Goal: Information Seeking & Learning: Learn about a topic

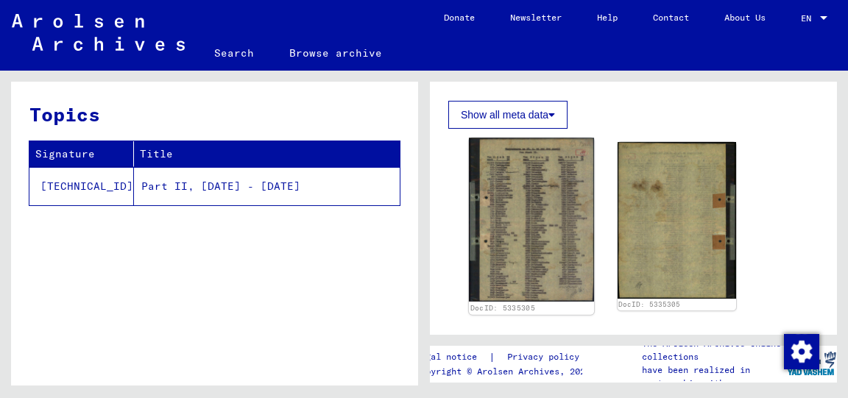
scroll to position [383, 0]
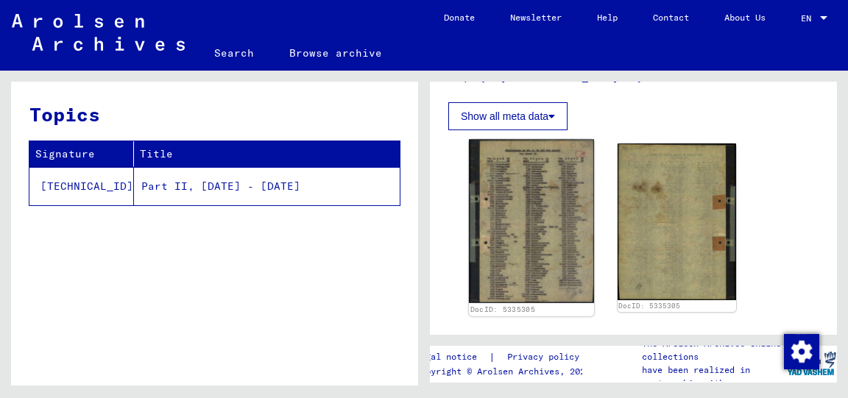
click at [571, 248] on img at bounding box center [531, 220] width 125 height 163
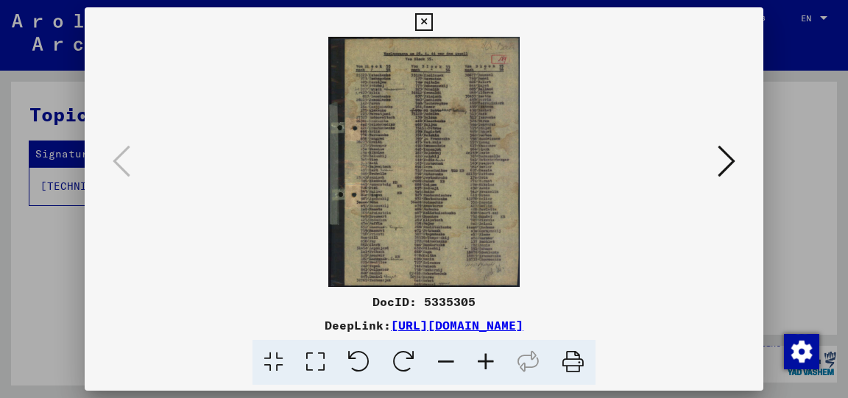
click at [483, 355] on icon at bounding box center [486, 362] width 40 height 45
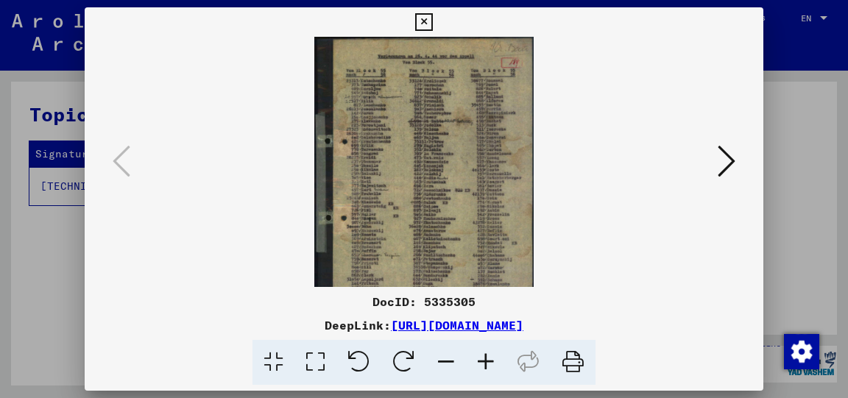
click at [483, 355] on icon at bounding box center [486, 362] width 40 height 45
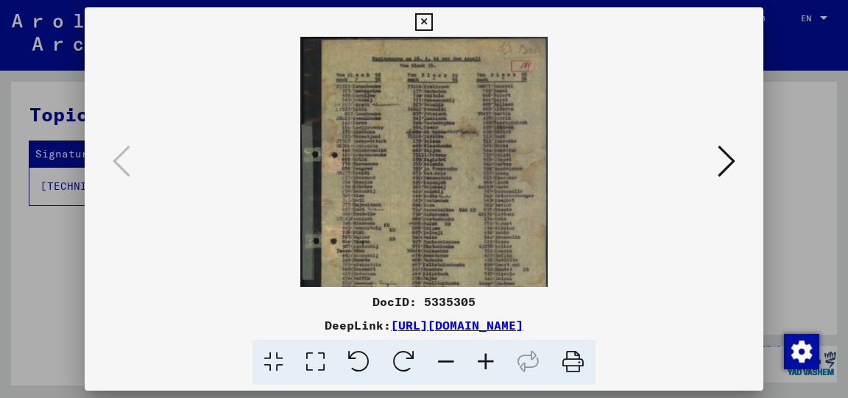
click at [483, 355] on icon at bounding box center [486, 362] width 40 height 45
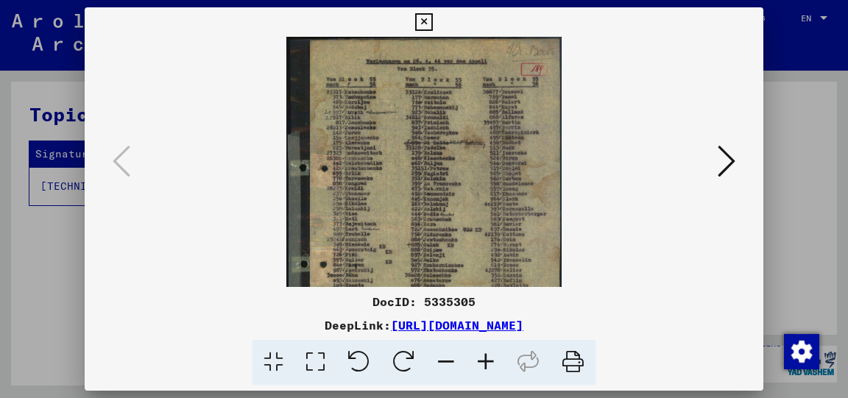
click at [483, 355] on icon at bounding box center [486, 362] width 40 height 45
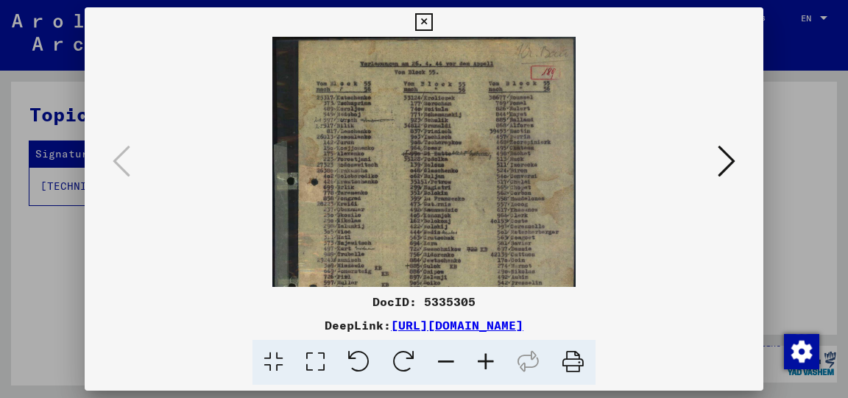
click at [483, 355] on icon at bounding box center [486, 362] width 40 height 45
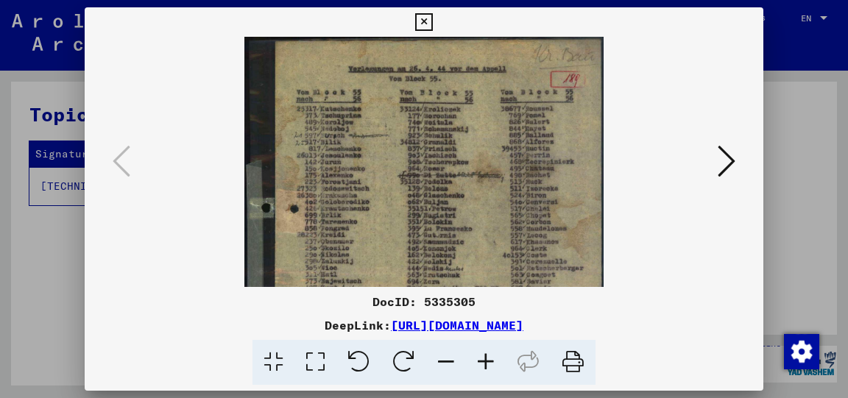
click at [483, 355] on icon at bounding box center [486, 362] width 40 height 45
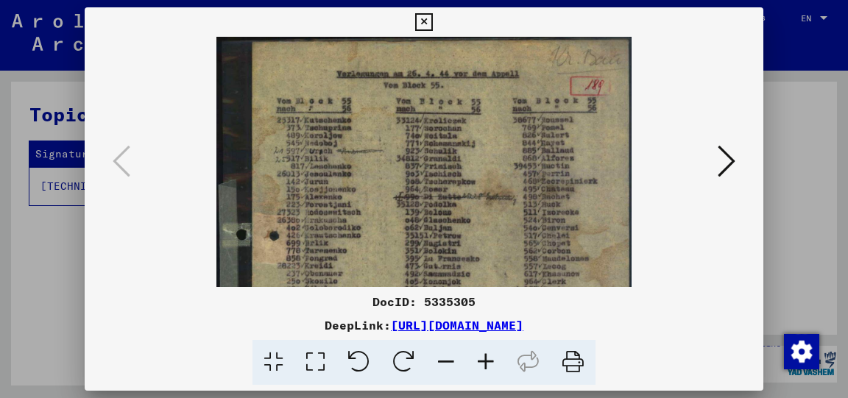
click at [483, 355] on icon at bounding box center [486, 362] width 40 height 45
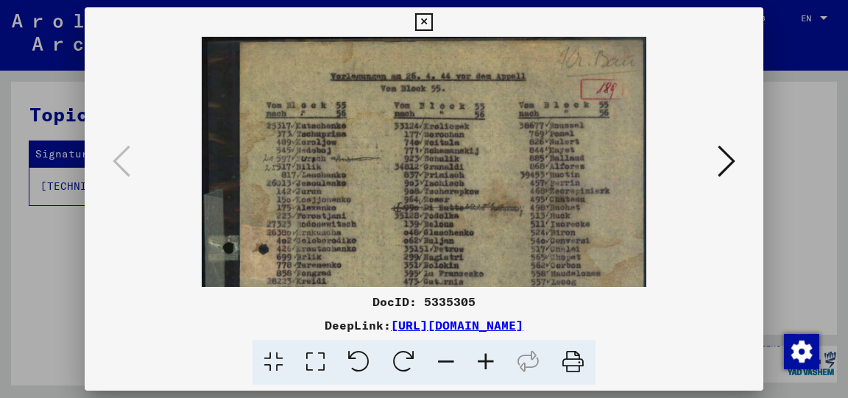
click at [483, 355] on icon at bounding box center [486, 362] width 40 height 45
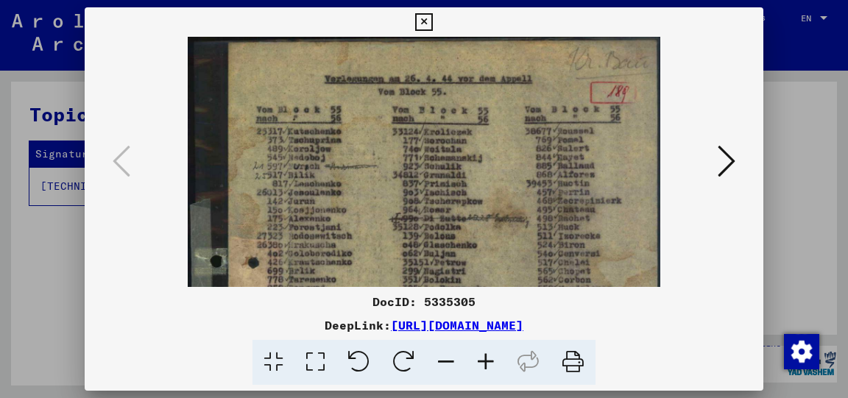
click at [483, 355] on icon at bounding box center [486, 362] width 40 height 45
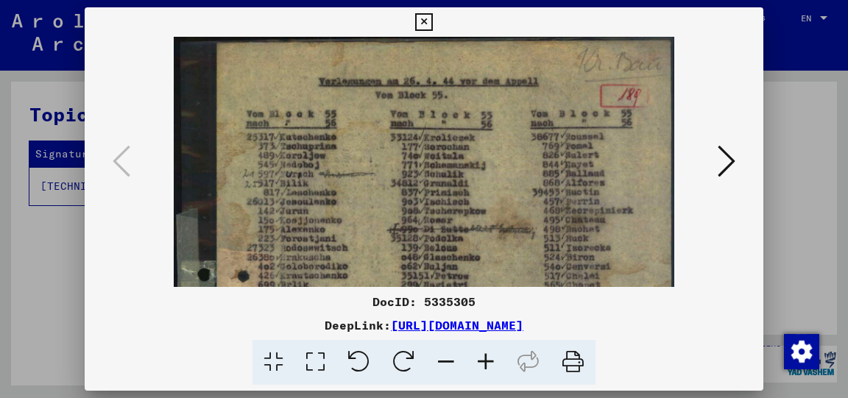
click at [483, 355] on icon at bounding box center [486, 362] width 40 height 45
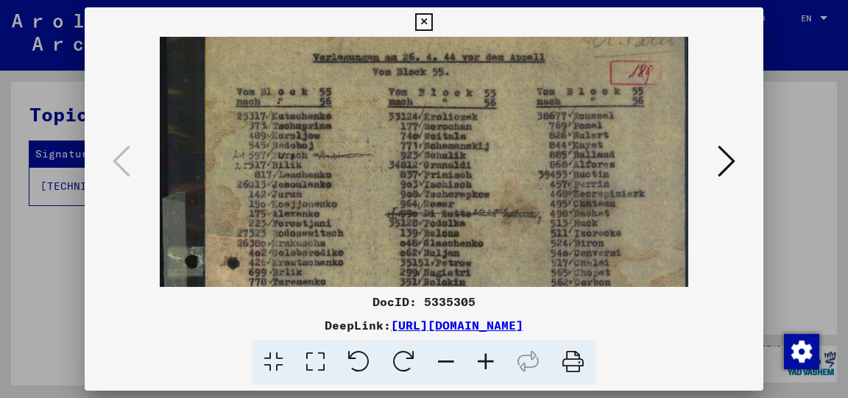
scroll to position [29, 0]
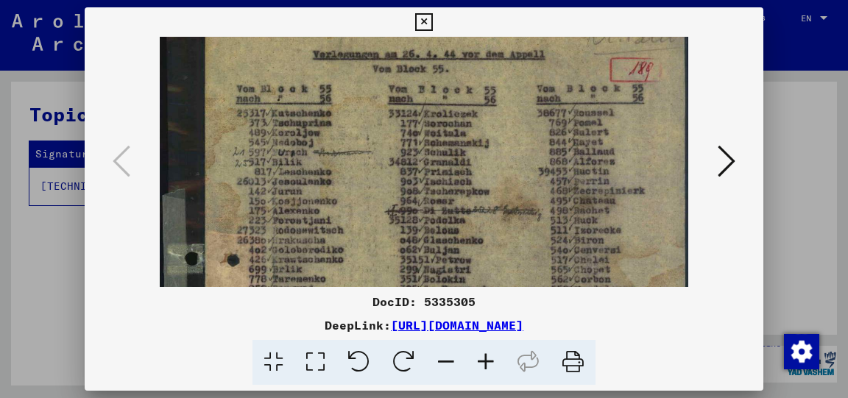
drag, startPoint x: 415, startPoint y: 220, endPoint x: 412, endPoint y: 197, distance: 23.1
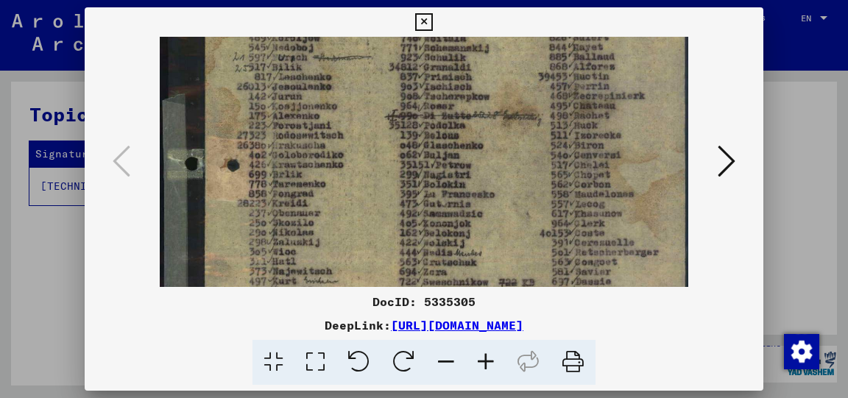
scroll to position [126, 0]
drag, startPoint x: 419, startPoint y: 213, endPoint x: 415, endPoint y: 116, distance: 96.6
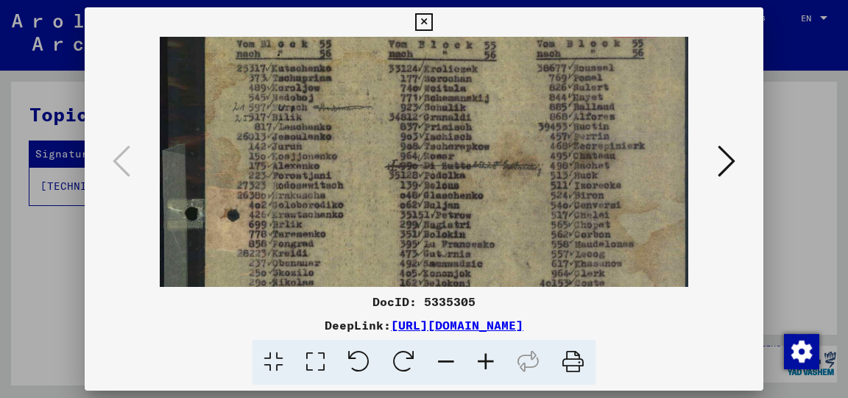
drag, startPoint x: 479, startPoint y: 209, endPoint x: 492, endPoint y: 259, distance: 51.8
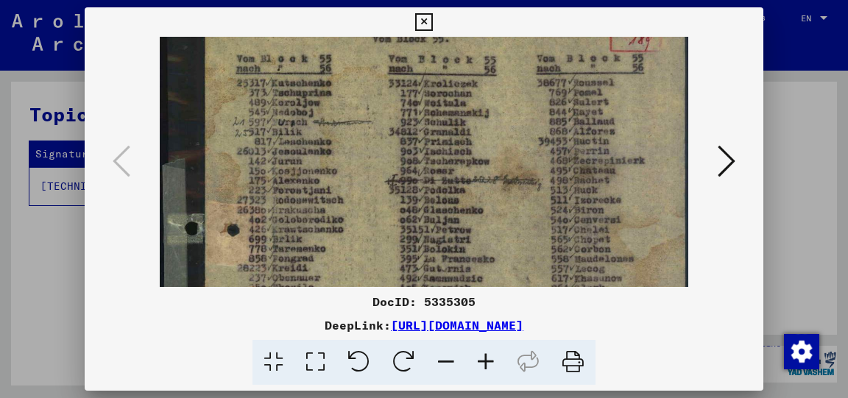
scroll to position [60, 0]
drag, startPoint x: 479, startPoint y: 186, endPoint x: 479, endPoint y: 202, distance: 15.5
click at [496, 370] on icon at bounding box center [486, 362] width 40 height 45
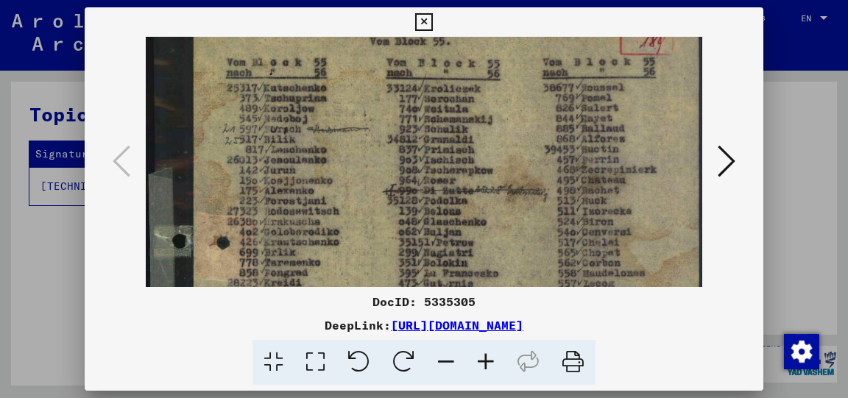
click at [486, 362] on icon at bounding box center [486, 362] width 40 height 45
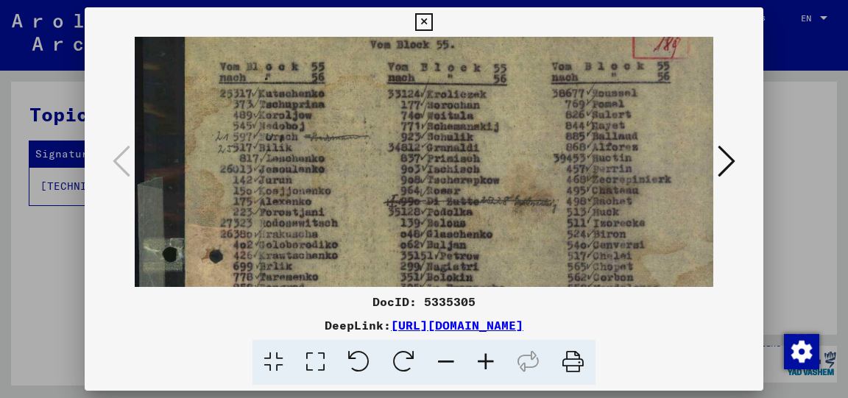
click at [486, 362] on icon at bounding box center [486, 362] width 40 height 45
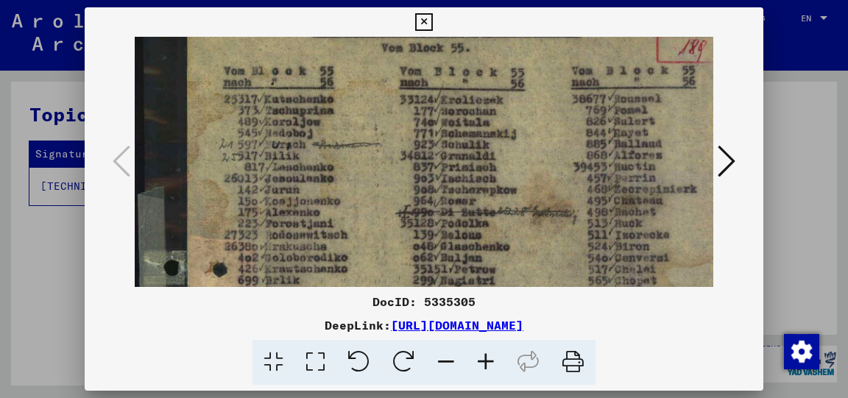
click at [486, 362] on icon at bounding box center [486, 362] width 40 height 45
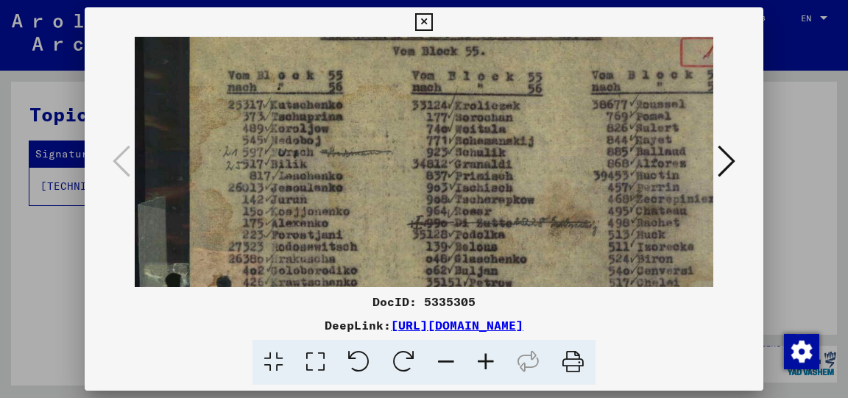
click at [486, 362] on icon at bounding box center [486, 362] width 40 height 45
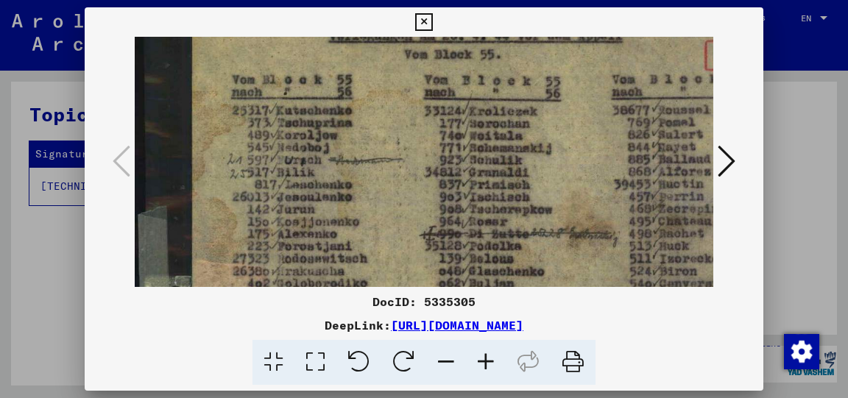
click at [486, 362] on icon at bounding box center [486, 362] width 40 height 45
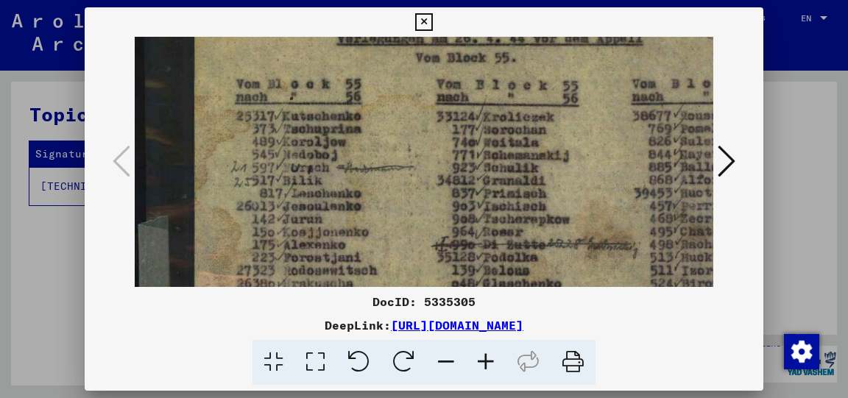
click at [486, 362] on icon at bounding box center [486, 362] width 40 height 45
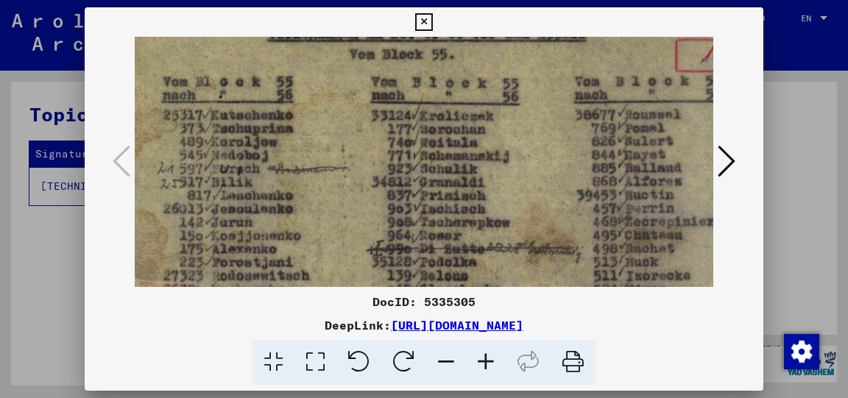
scroll to position [66, 77]
drag, startPoint x: 481, startPoint y: 253, endPoint x: 403, endPoint y: 245, distance: 78.5
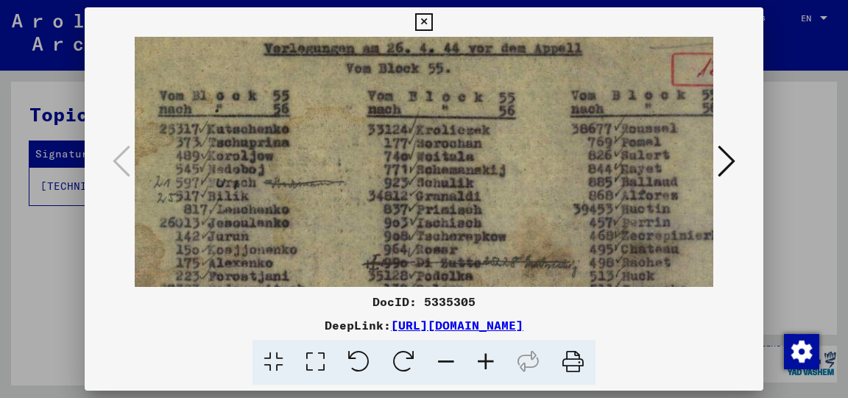
scroll to position [51, 80]
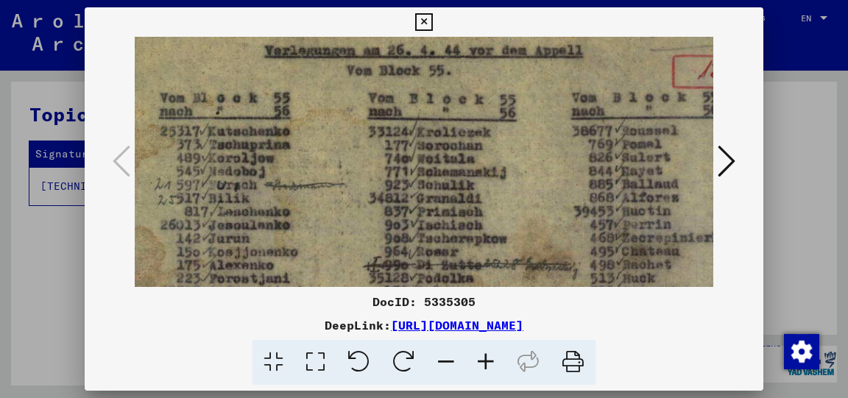
drag, startPoint x: 544, startPoint y: 170, endPoint x: 542, endPoint y: 188, distance: 17.8
click at [571, 356] on icon at bounding box center [573, 362] width 45 height 45
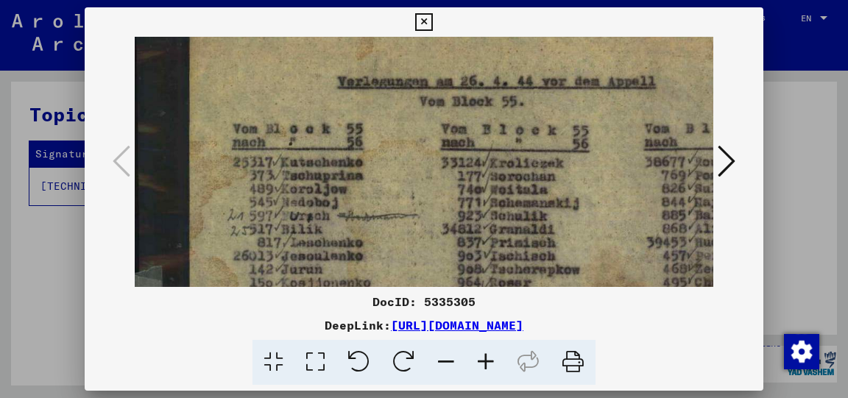
scroll to position [23, 8]
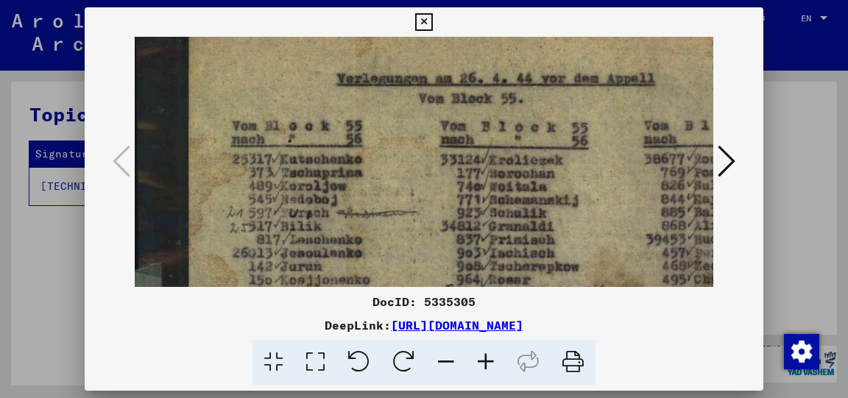
drag, startPoint x: 593, startPoint y: 244, endPoint x: 585, endPoint y: 222, distance: 24.2
click at [445, 359] on icon at bounding box center [446, 362] width 40 height 45
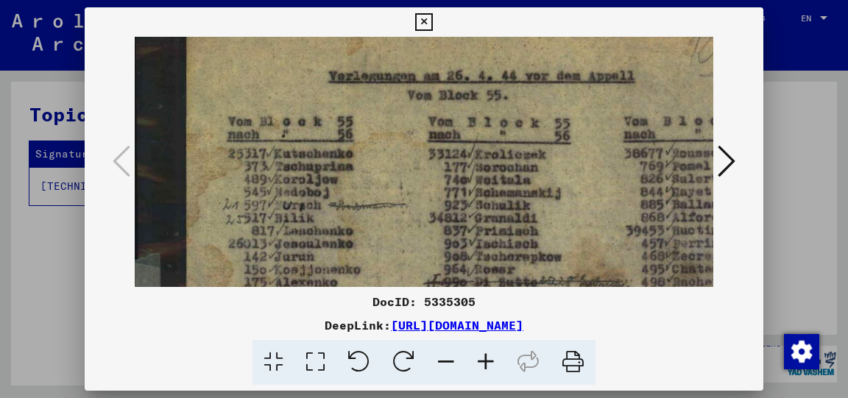
click at [445, 359] on icon at bounding box center [446, 362] width 40 height 45
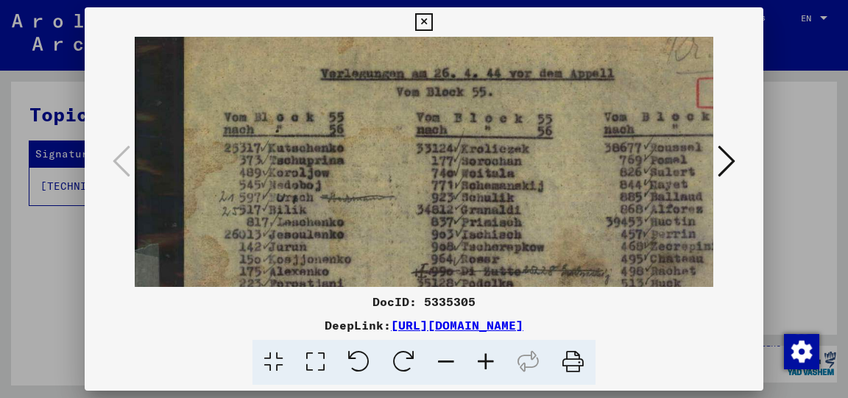
click at [445, 359] on icon at bounding box center [446, 362] width 40 height 45
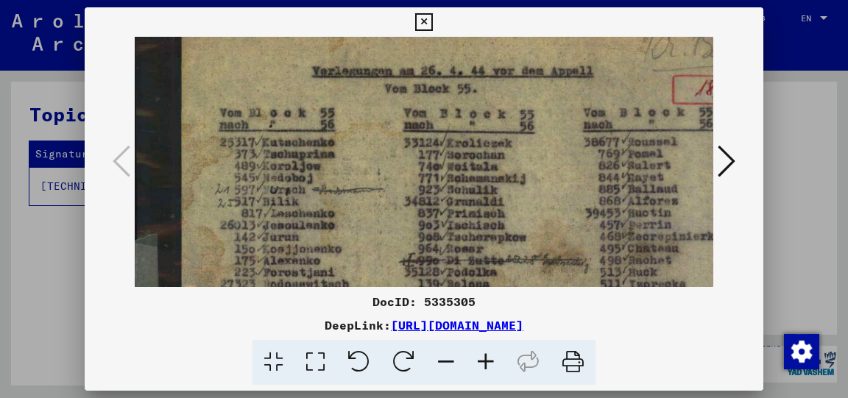
click at [445, 359] on icon at bounding box center [446, 362] width 40 height 45
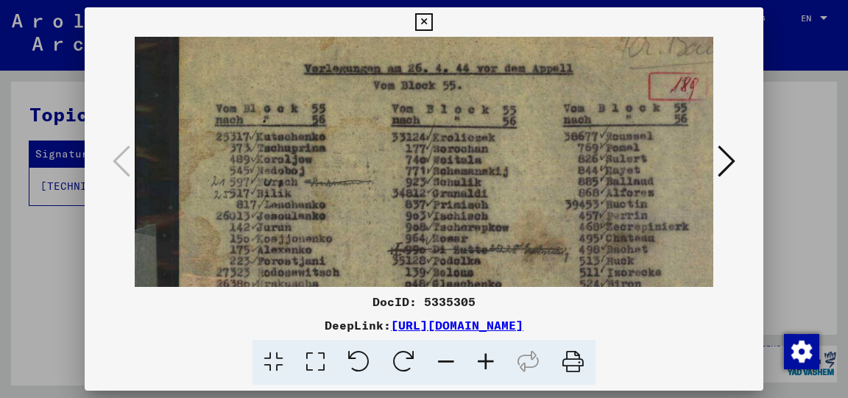
click at [445, 359] on icon at bounding box center [446, 362] width 40 height 45
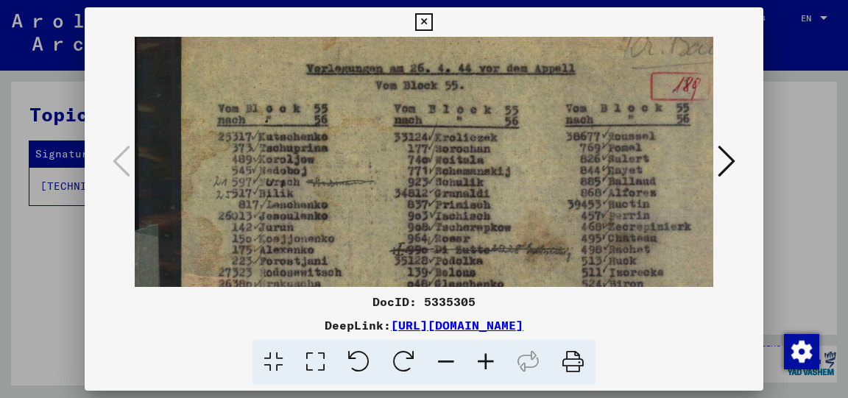
click at [445, 359] on icon at bounding box center [446, 362] width 40 height 45
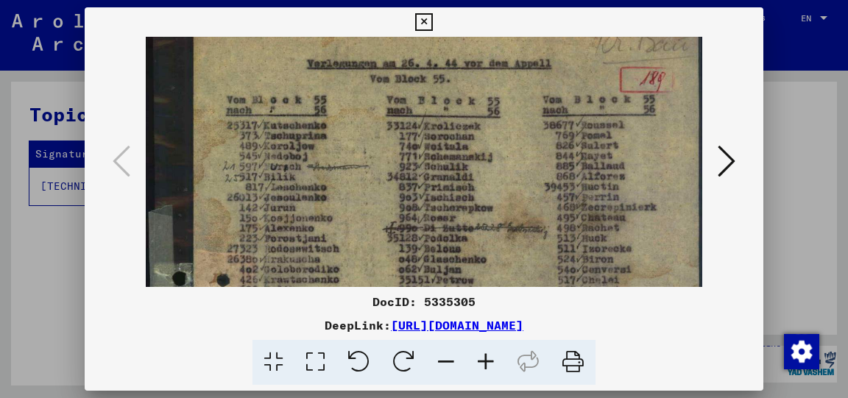
scroll to position [23, 0]
click at [445, 359] on icon at bounding box center [446, 362] width 40 height 45
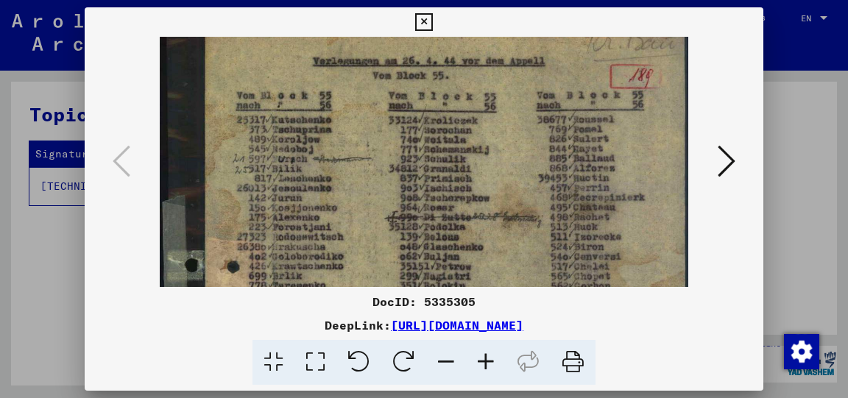
click at [445, 359] on icon at bounding box center [446, 362] width 40 height 45
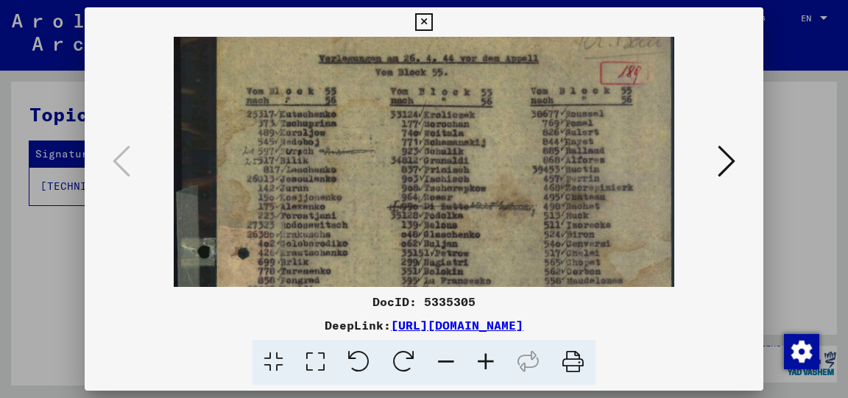
click at [445, 359] on icon at bounding box center [446, 362] width 40 height 45
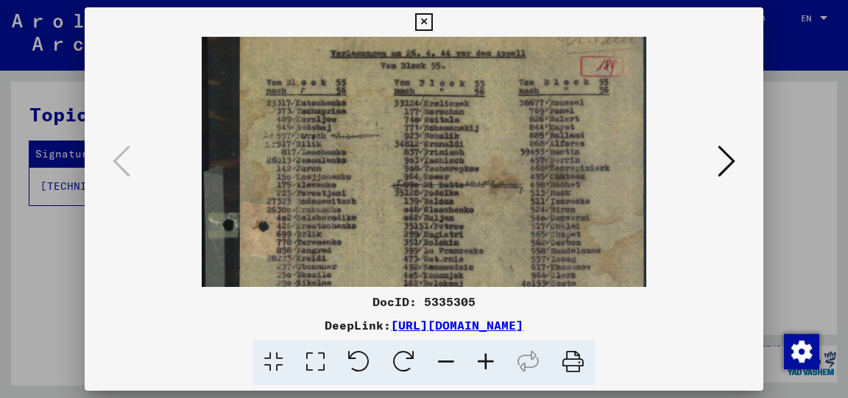
click at [445, 359] on icon at bounding box center [446, 362] width 40 height 45
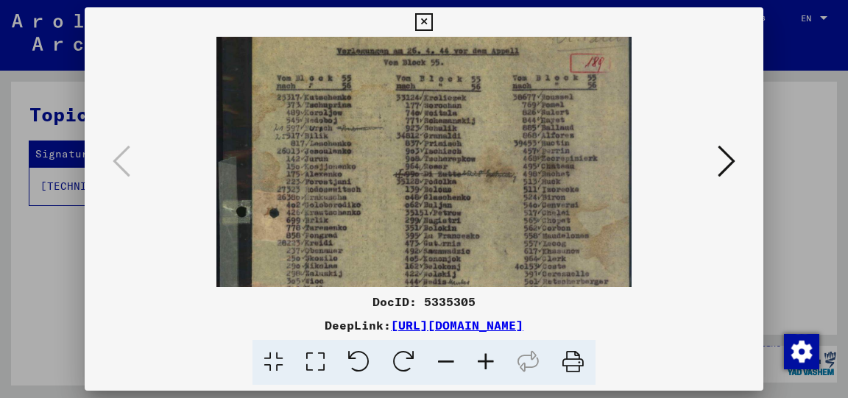
click at [445, 359] on icon at bounding box center [446, 362] width 40 height 45
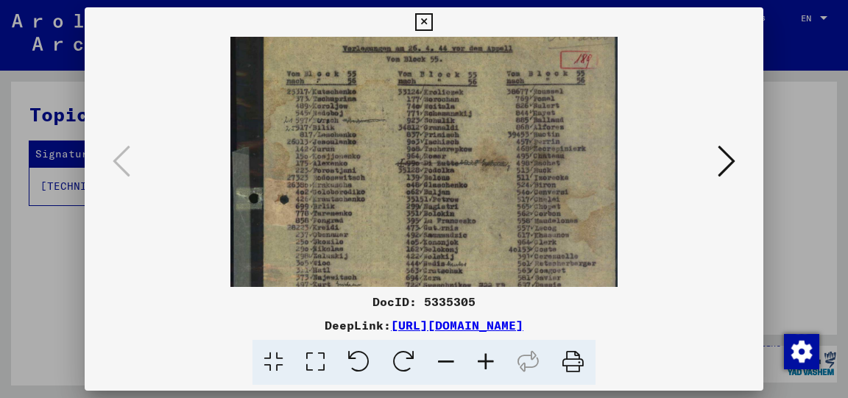
click at [445, 359] on icon at bounding box center [446, 362] width 40 height 45
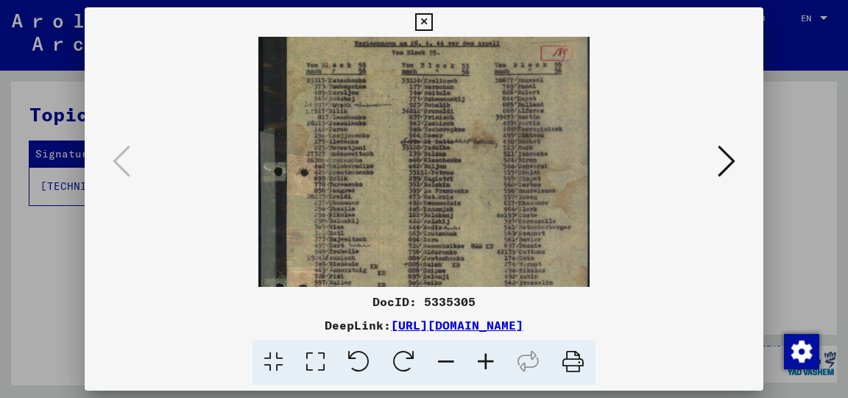
click at [445, 359] on icon at bounding box center [446, 362] width 40 height 45
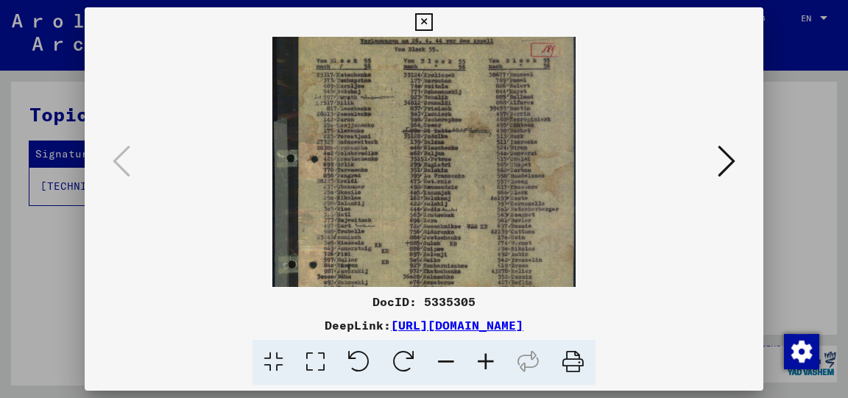
click at [445, 359] on icon at bounding box center [446, 362] width 40 height 45
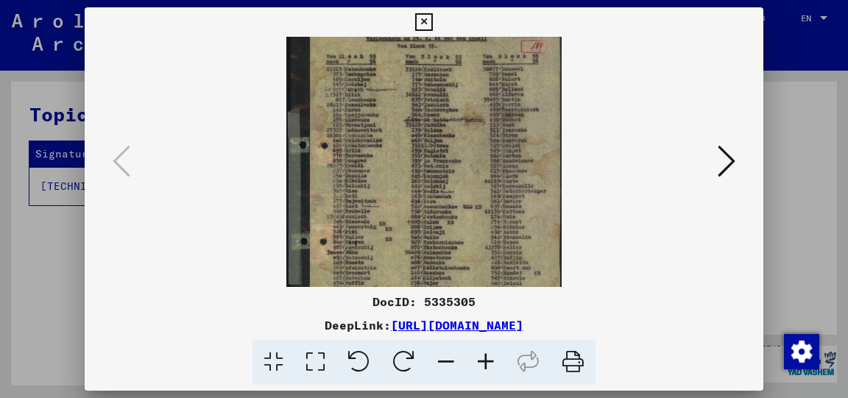
click at [445, 359] on icon at bounding box center [446, 362] width 40 height 45
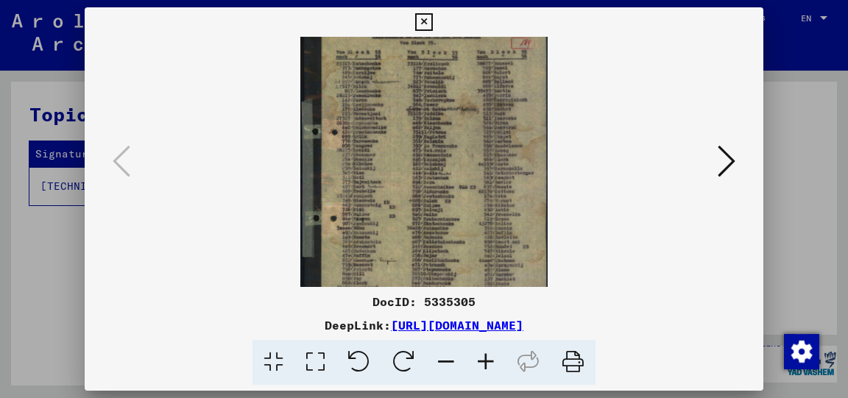
click at [445, 359] on icon at bounding box center [446, 362] width 40 height 45
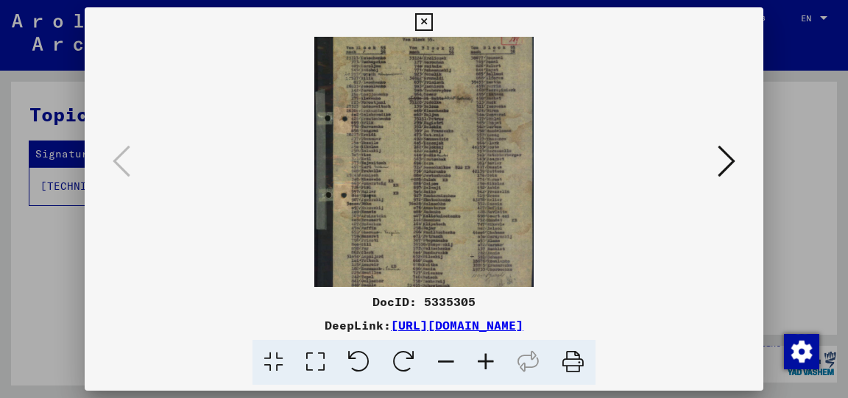
click at [445, 359] on icon at bounding box center [446, 362] width 40 height 45
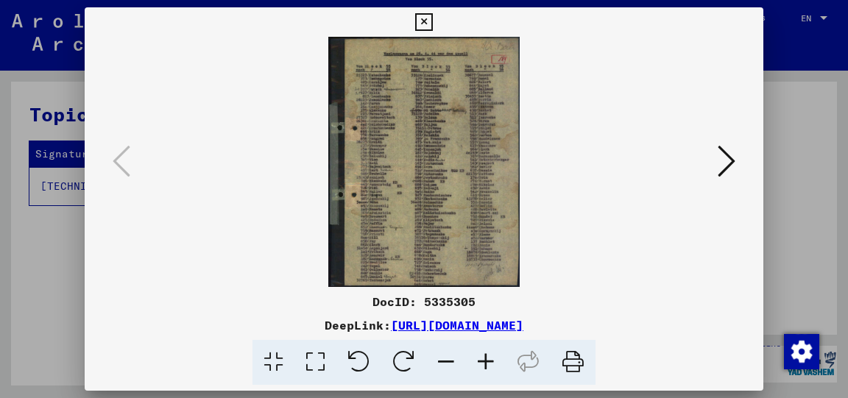
scroll to position [0, 0]
click at [483, 357] on icon at bounding box center [486, 362] width 40 height 45
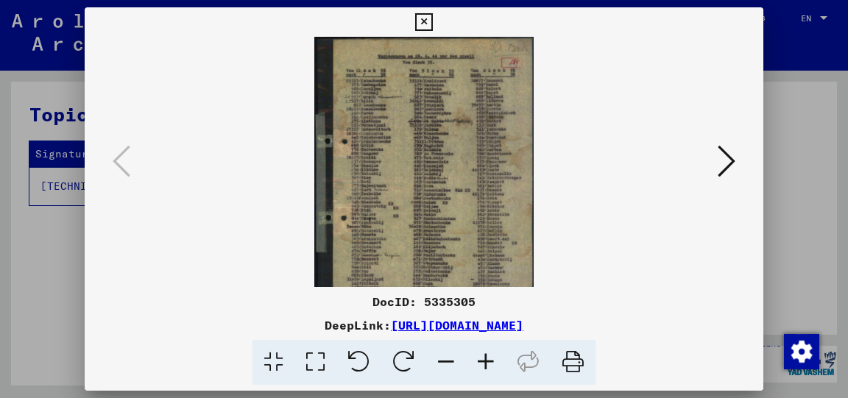
click at [443, 363] on icon at bounding box center [446, 362] width 40 height 45
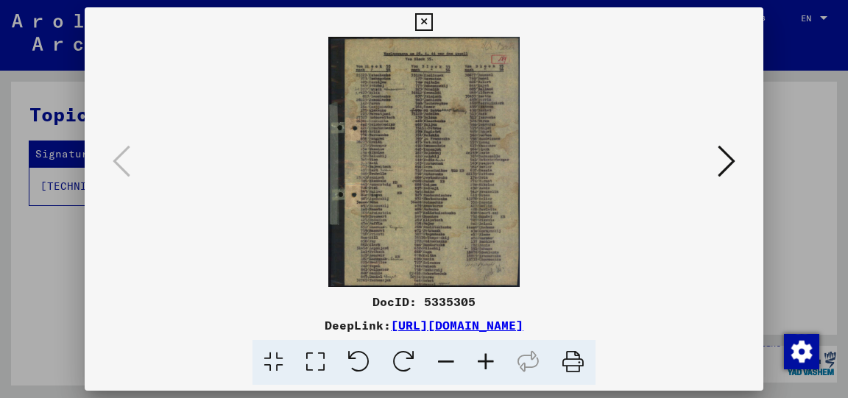
click at [443, 363] on icon at bounding box center [446, 362] width 40 height 45
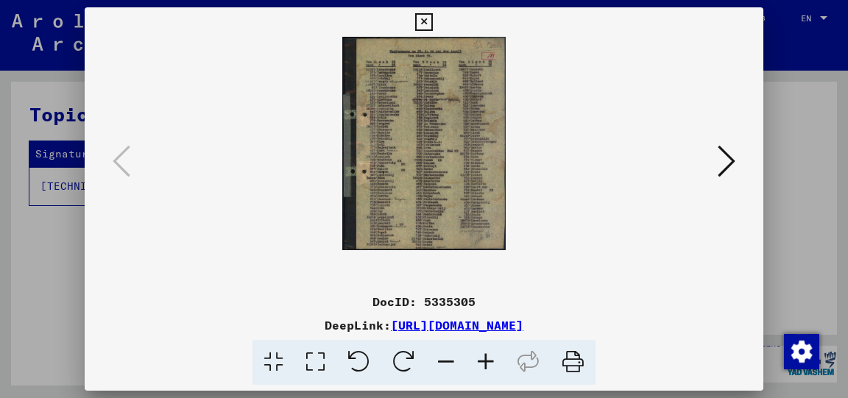
click at [579, 365] on icon at bounding box center [573, 362] width 45 height 45
